Goal: Task Accomplishment & Management: Manage account settings

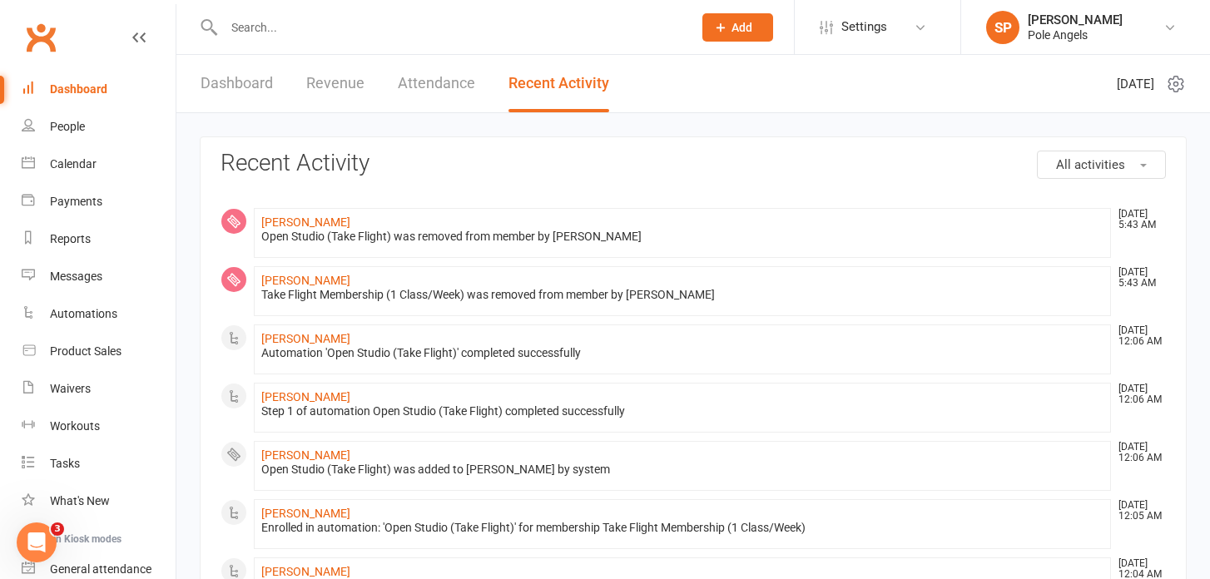
click at [250, 81] on link "Dashboard" at bounding box center [237, 83] width 72 height 57
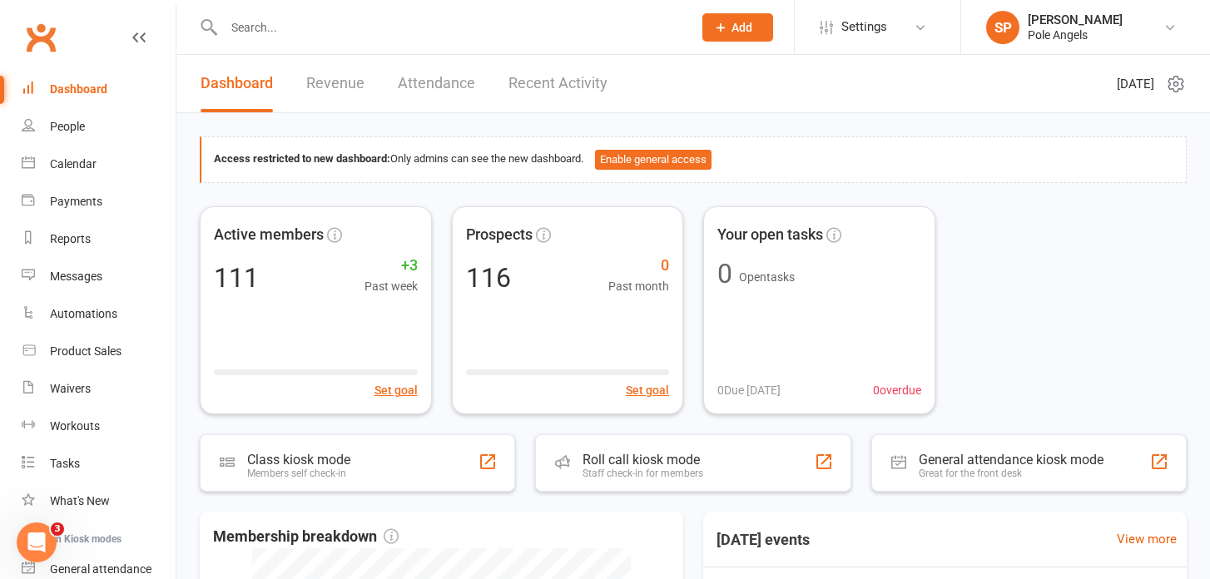
click at [522, 69] on link "Recent Activity" at bounding box center [557, 83] width 99 height 57
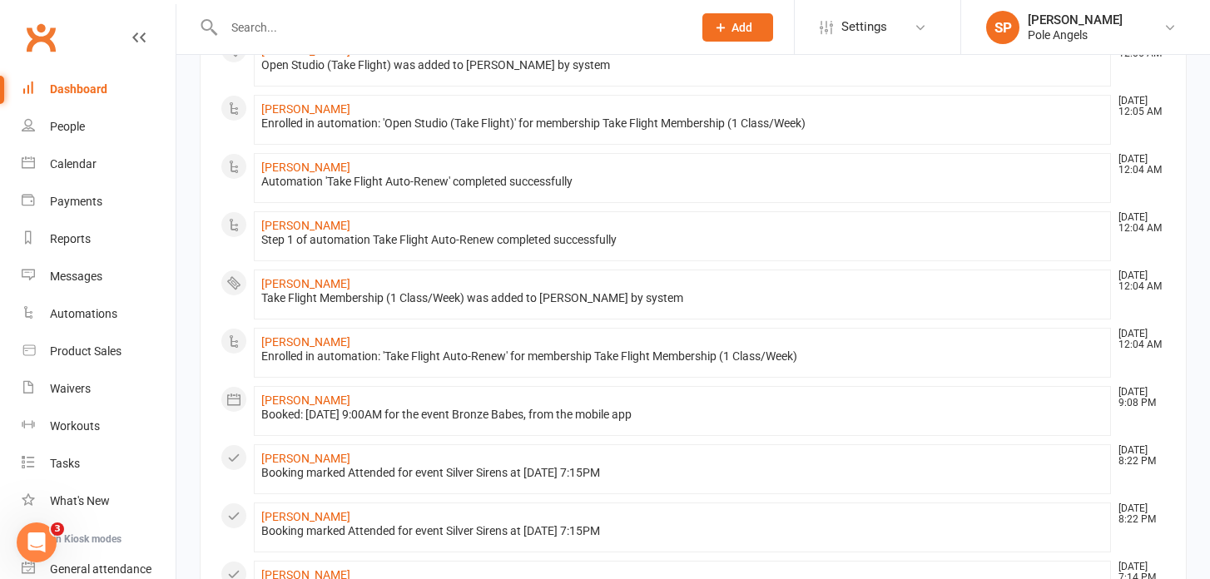
scroll to position [586, 0]
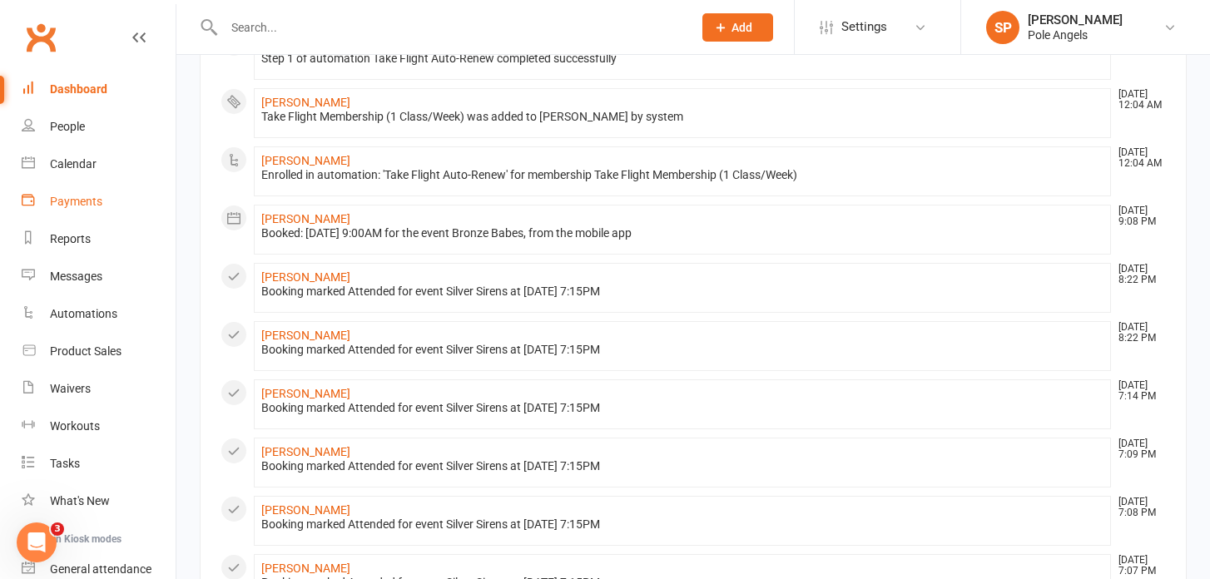
click at [42, 201] on link "Payments" at bounding box center [99, 201] width 154 height 37
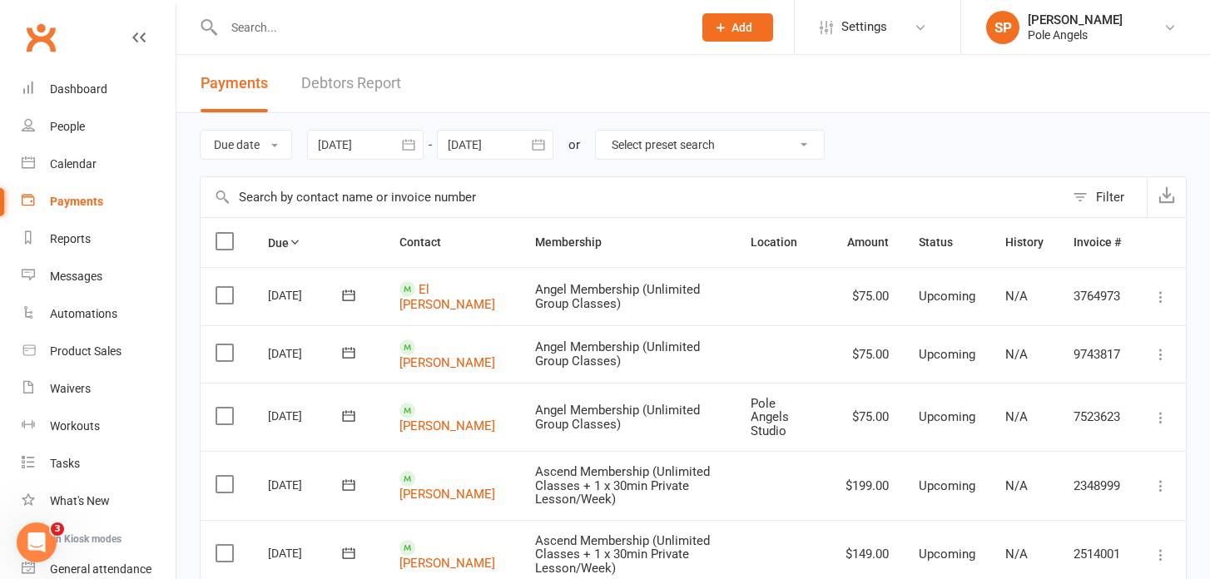
click at [639, 151] on select "Select preset search All failures All skipped payments All pending payments Suc…" at bounding box center [710, 145] width 228 height 28
select select "0"
click at [608, 131] on select "Select preset search All failures All skipped payments All pending payments Suc…" at bounding box center [710, 145] width 228 height 28
type input "[DATE]"
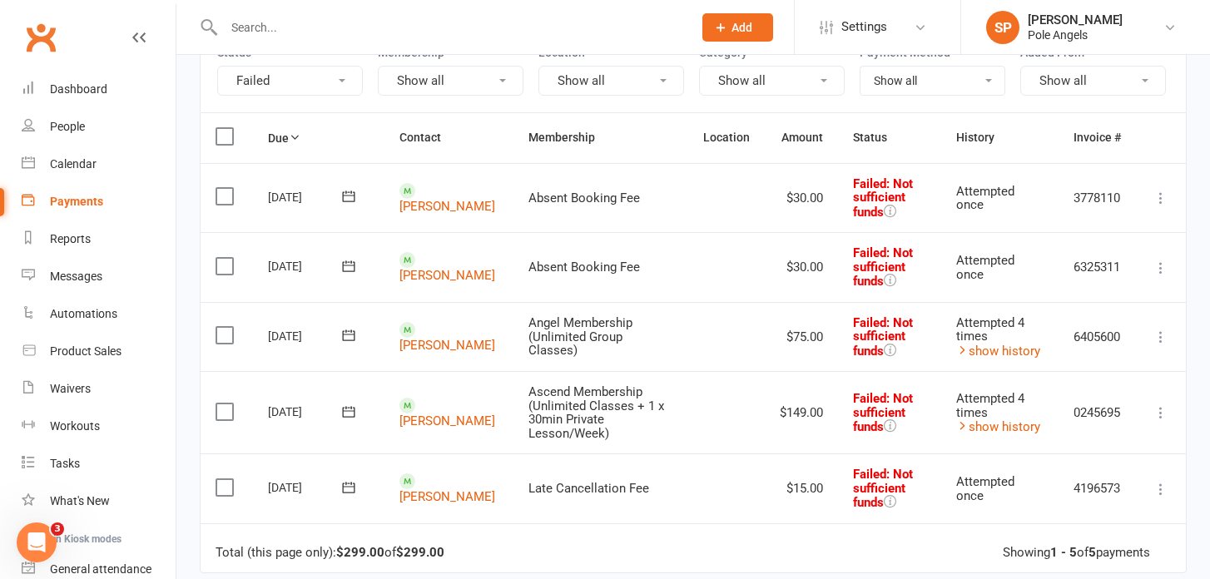
scroll to position [191, 0]
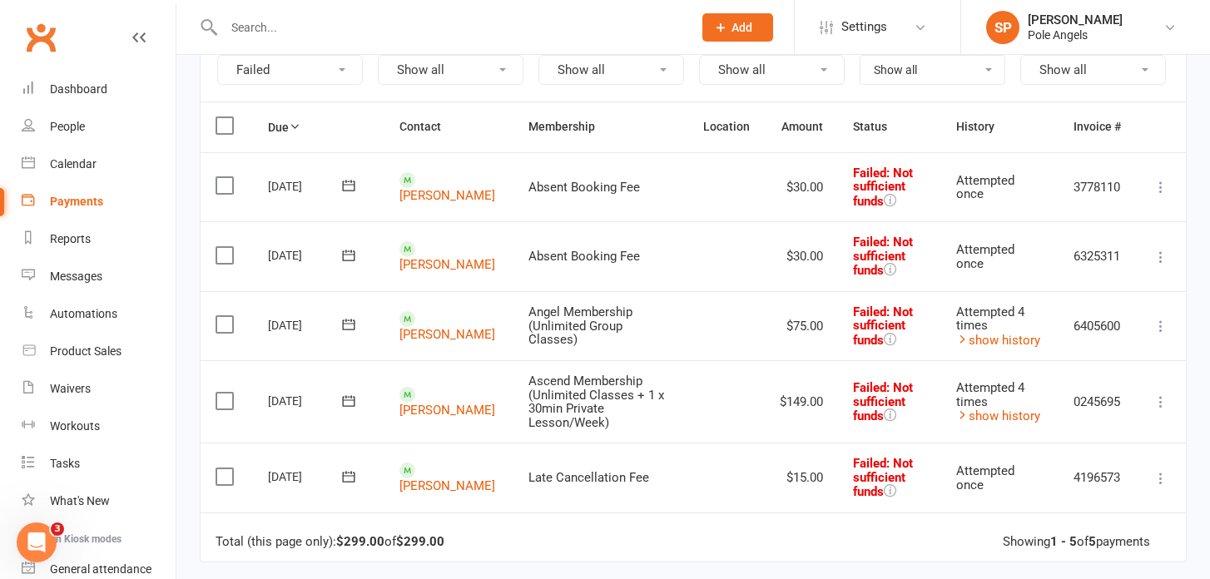
click at [1153, 255] on icon at bounding box center [1161, 257] width 17 height 17
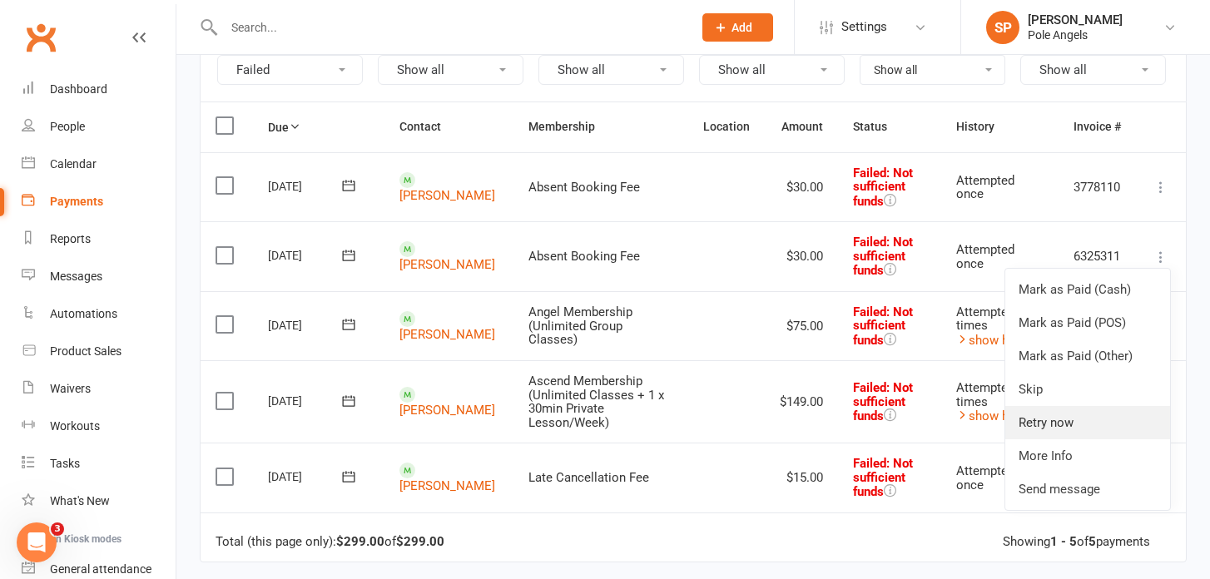
click at [1042, 421] on link "Retry now" at bounding box center [1087, 422] width 165 height 33
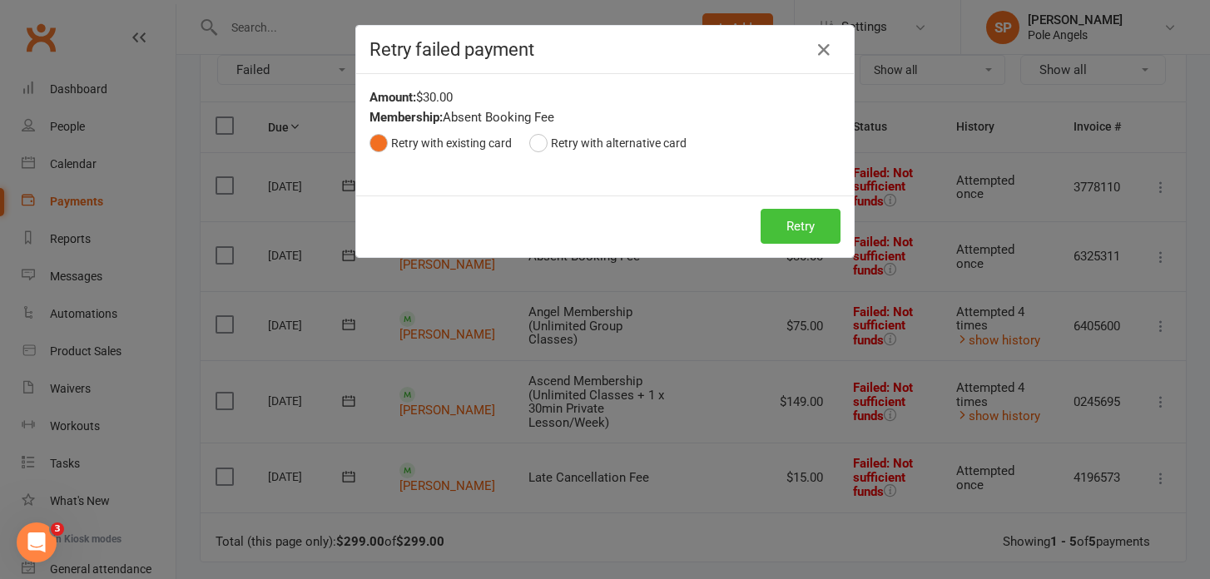
click at [778, 222] on button "Retry" at bounding box center [801, 226] width 80 height 35
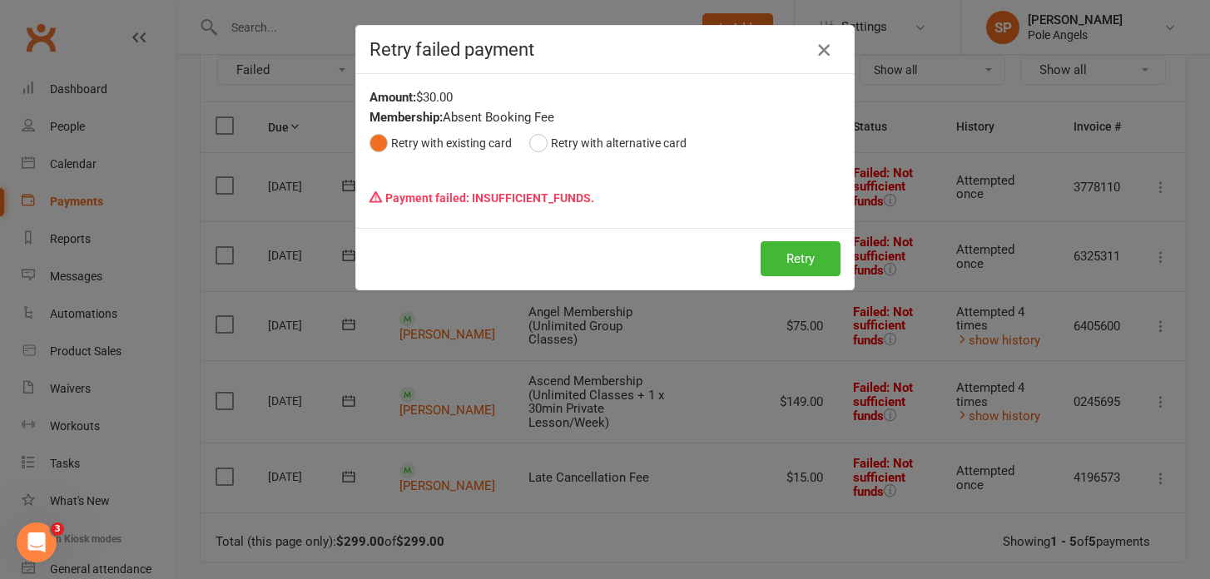
click at [830, 47] on icon "button" at bounding box center [824, 50] width 20 height 20
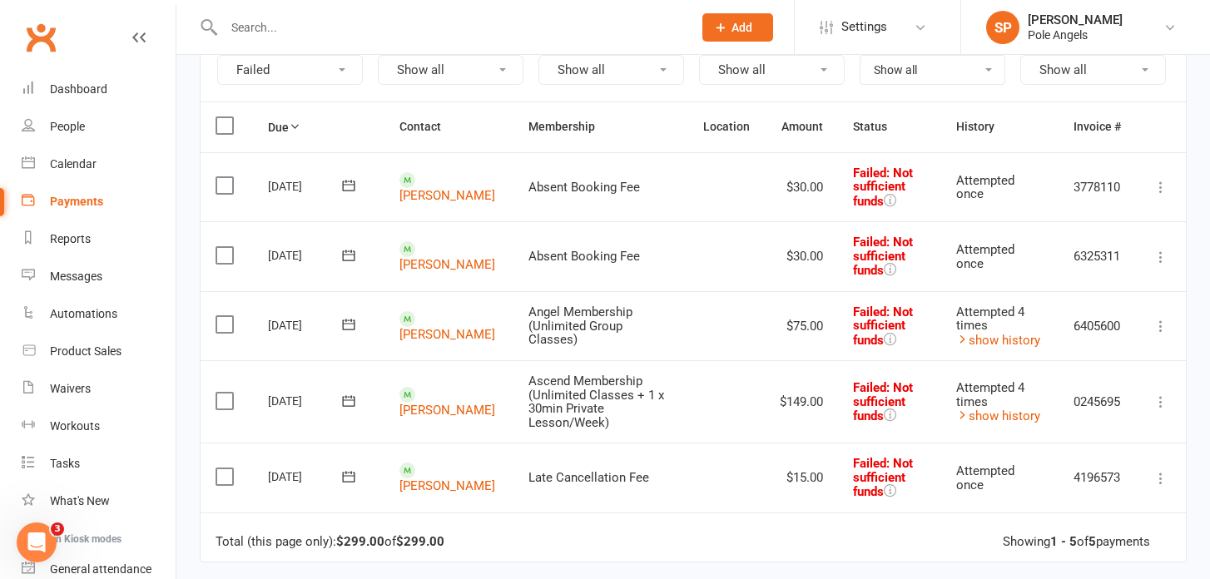
click at [1158, 188] on icon at bounding box center [1161, 187] width 17 height 17
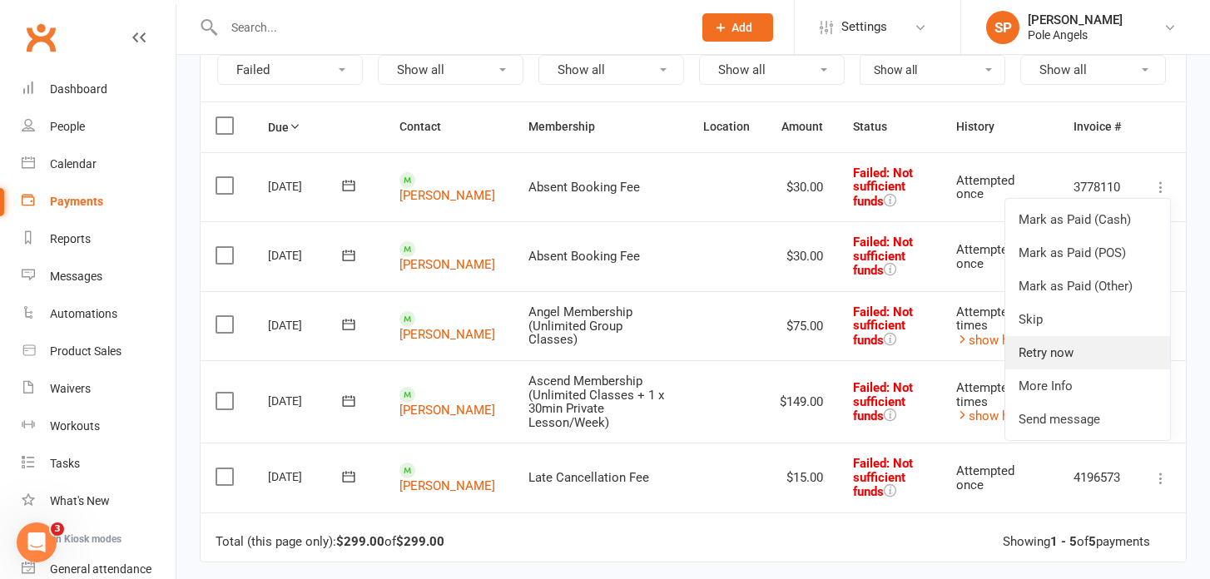
click at [1038, 355] on link "Retry now" at bounding box center [1087, 352] width 165 height 33
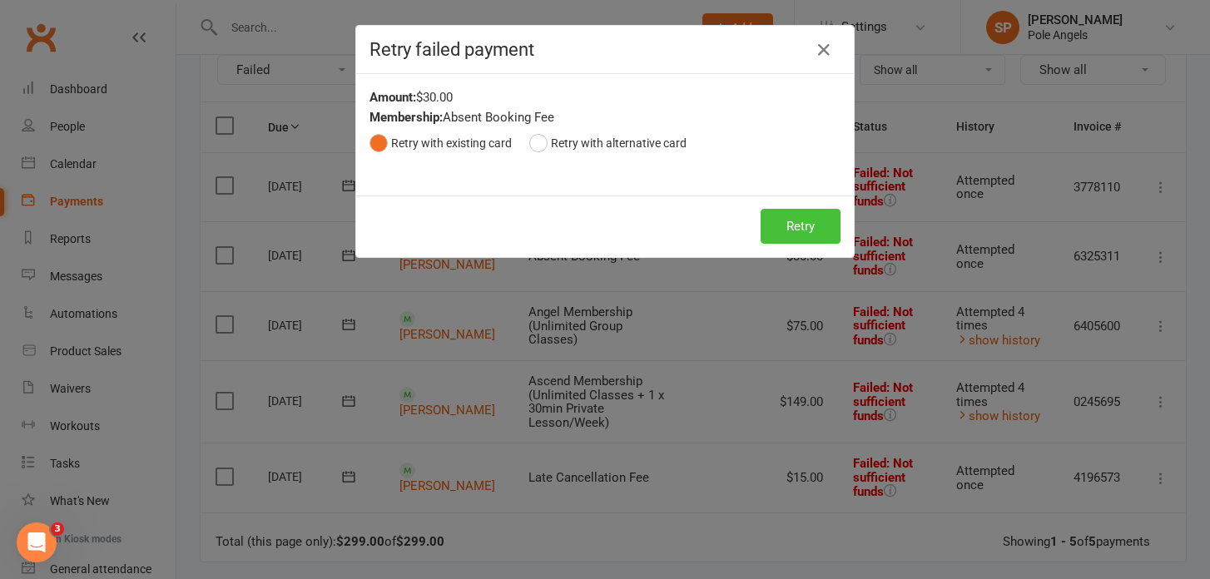
click at [810, 216] on button "Retry" at bounding box center [801, 226] width 80 height 35
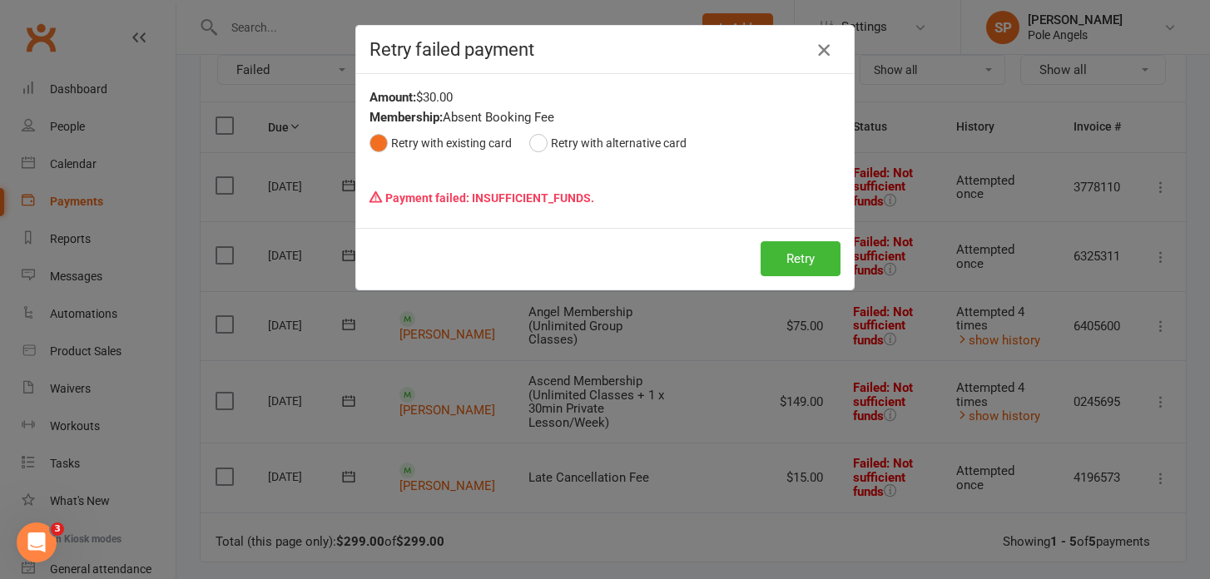
click at [821, 42] on icon "button" at bounding box center [824, 50] width 20 height 20
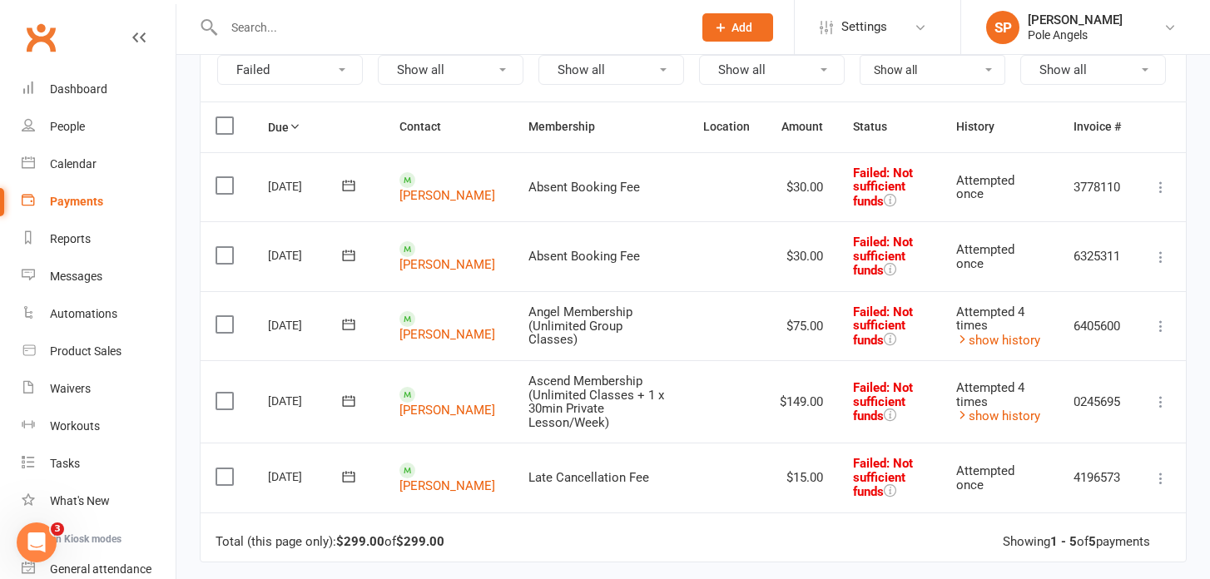
click at [1163, 470] on icon at bounding box center [1161, 478] width 17 height 17
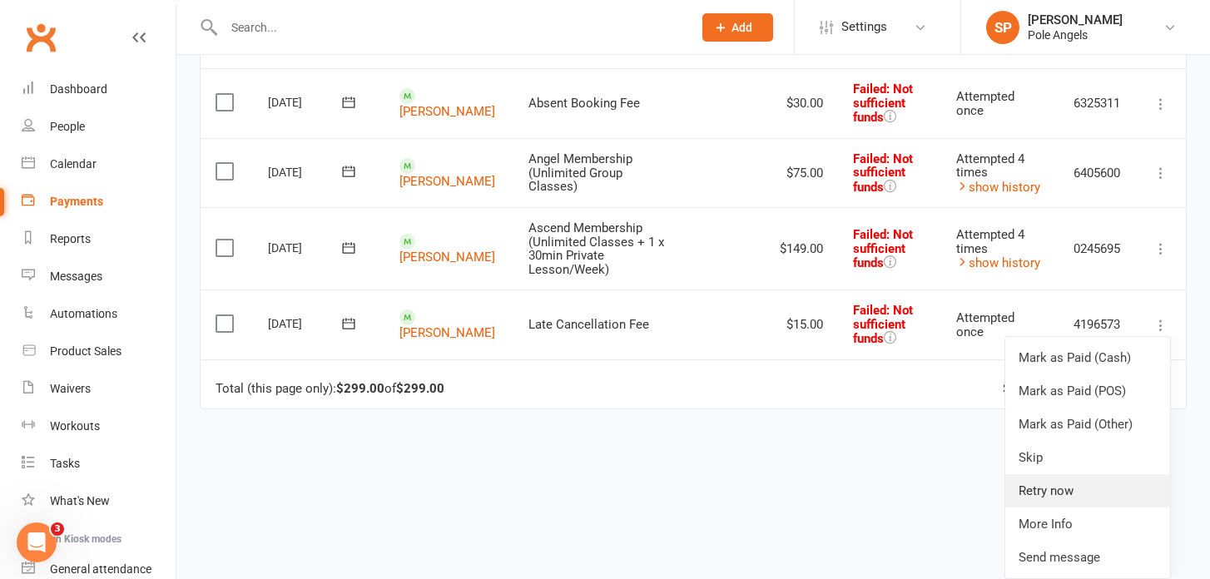
click at [1047, 474] on link "Retry now" at bounding box center [1087, 490] width 165 height 33
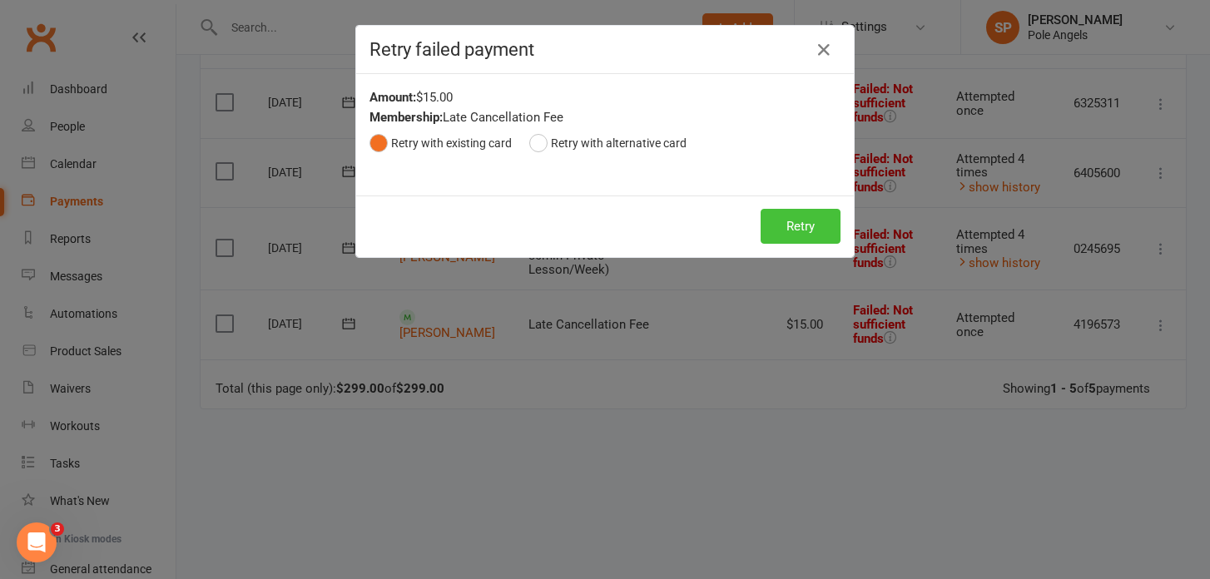
click at [796, 230] on button "Retry" at bounding box center [801, 226] width 80 height 35
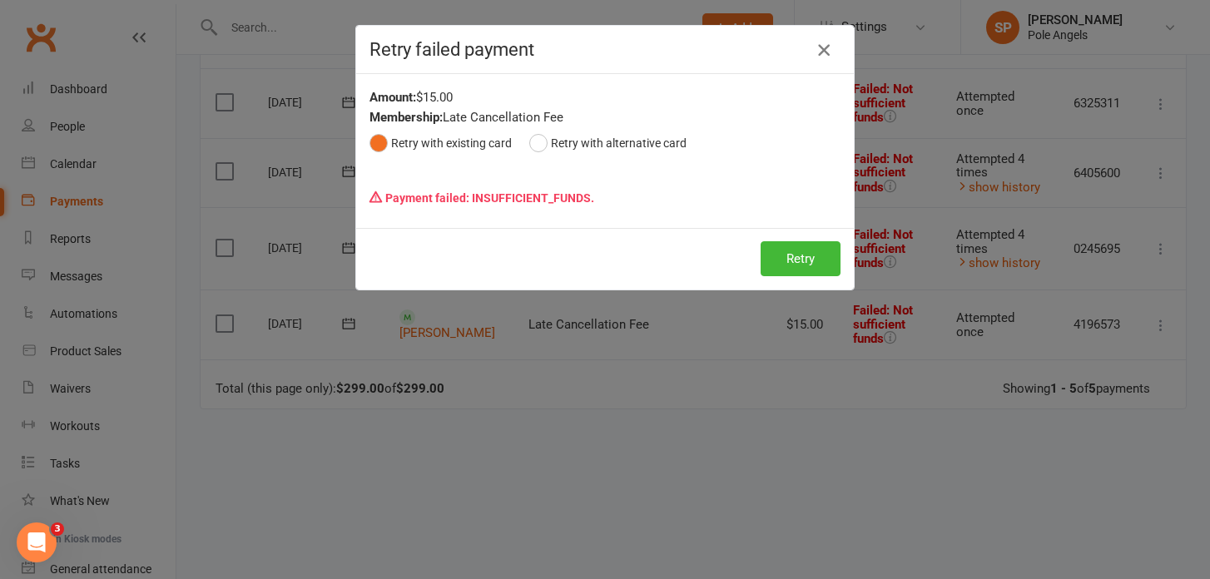
click at [824, 49] on icon "button" at bounding box center [824, 50] width 20 height 20
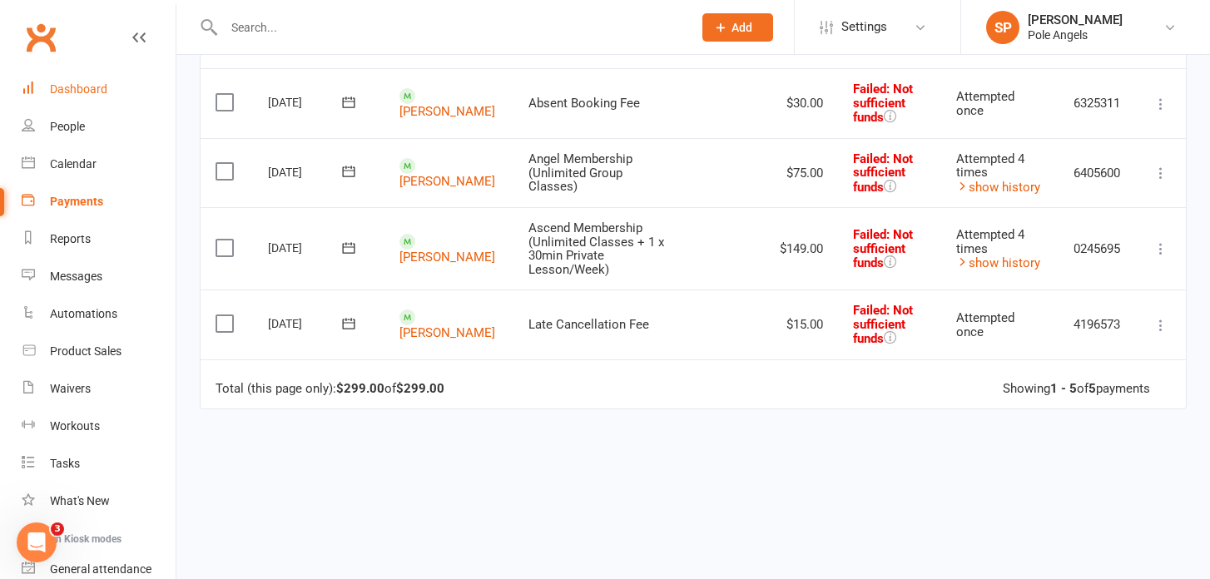
click at [73, 87] on div "Dashboard" at bounding box center [78, 88] width 57 height 13
